Goal: Check status: Check status

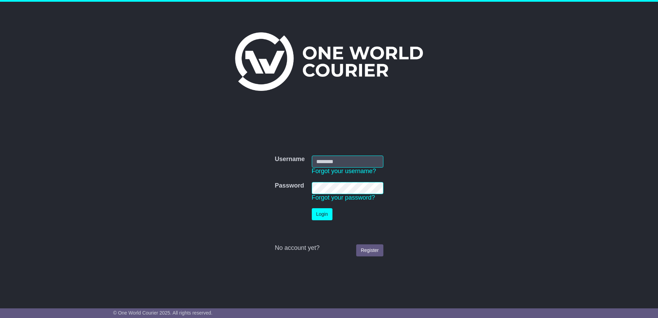
click at [335, 163] on input "Username" at bounding box center [348, 162] width 72 height 12
type input "**********"
click at [312, 208] on button "Login" at bounding box center [322, 214] width 21 height 12
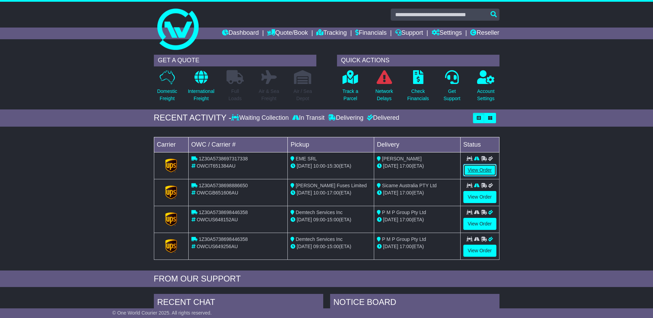
click at [492, 170] on link "View Order" at bounding box center [479, 170] width 33 height 12
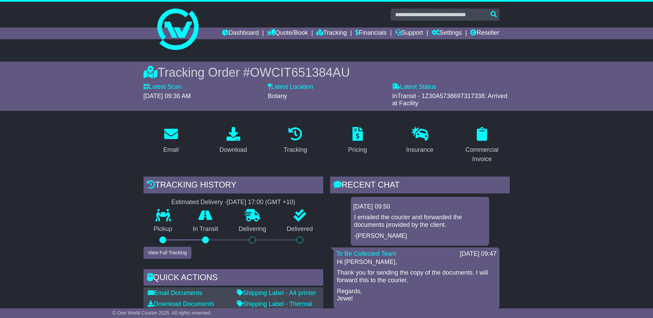
scroll to position [51, 0]
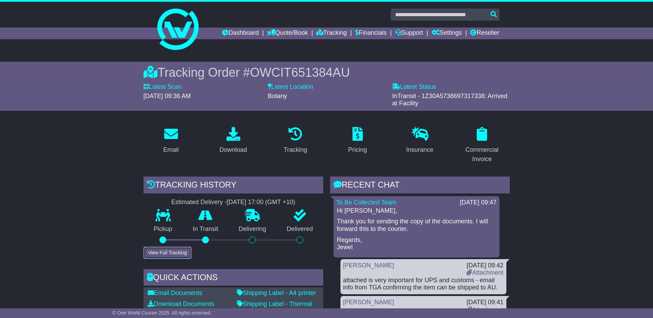
click at [157, 252] on button "View Full Tracking" at bounding box center [168, 253] width 48 height 12
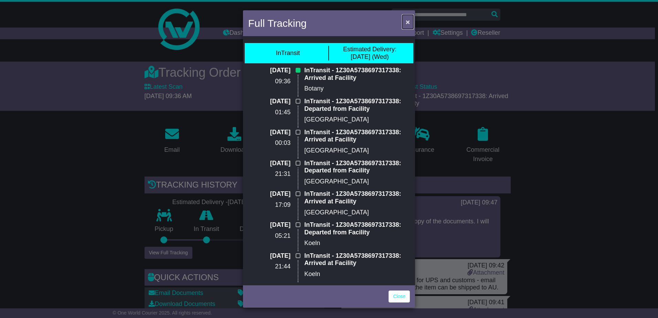
click at [408, 22] on span "×" at bounding box center [408, 22] width 4 height 8
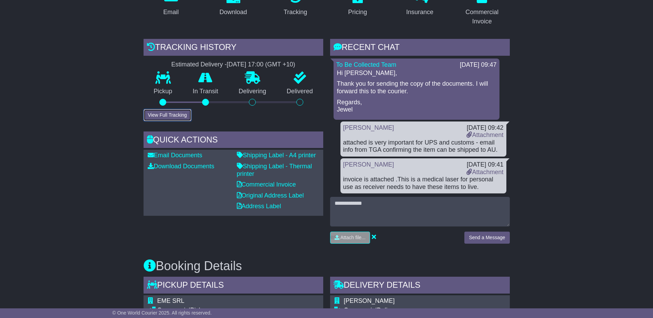
scroll to position [0, 0]
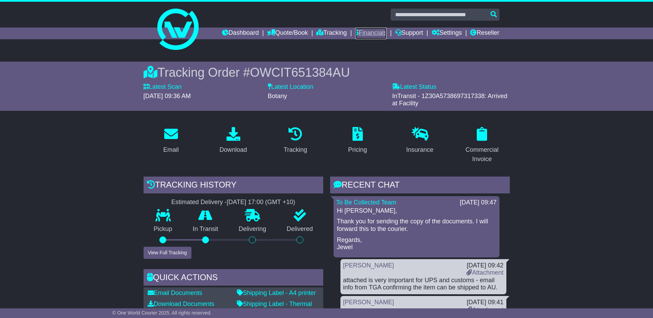
click at [378, 30] on link "Financials" at bounding box center [370, 34] width 31 height 12
